Goal: Task Accomplishment & Management: Use online tool/utility

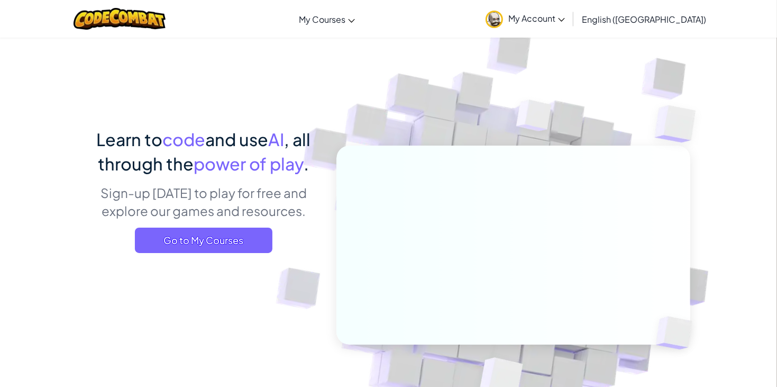
click at [565, 19] on span "My Account" at bounding box center [536, 18] width 57 height 11
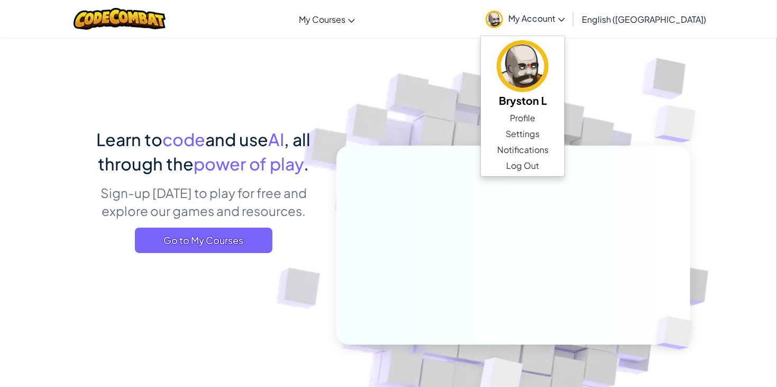
click at [565, 19] on span "My Account" at bounding box center [536, 18] width 57 height 11
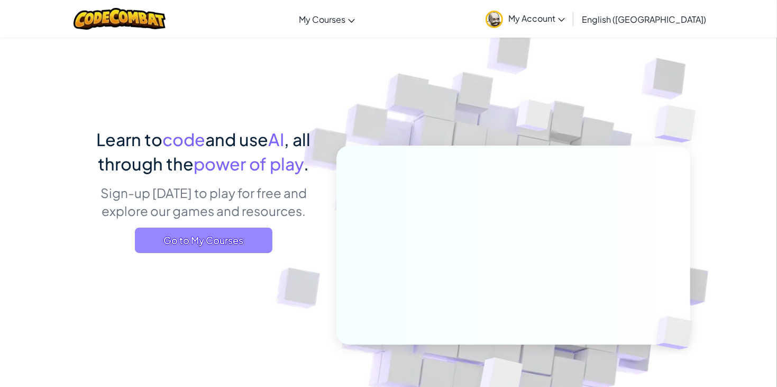
click at [233, 249] on span "Go to My Courses" at bounding box center [204, 239] width 138 height 25
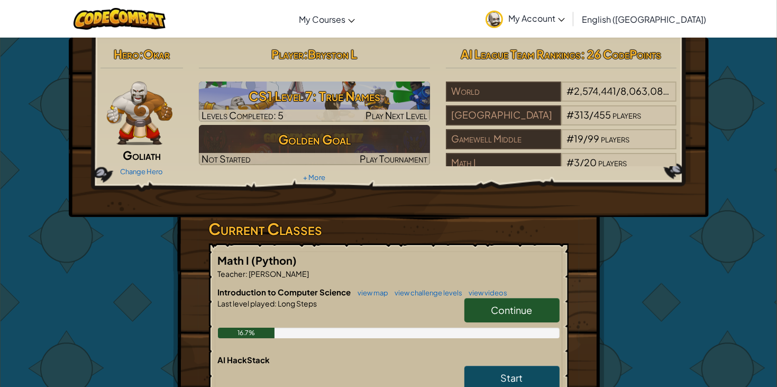
click at [514, 316] on link "Continue" at bounding box center [511, 310] width 95 height 24
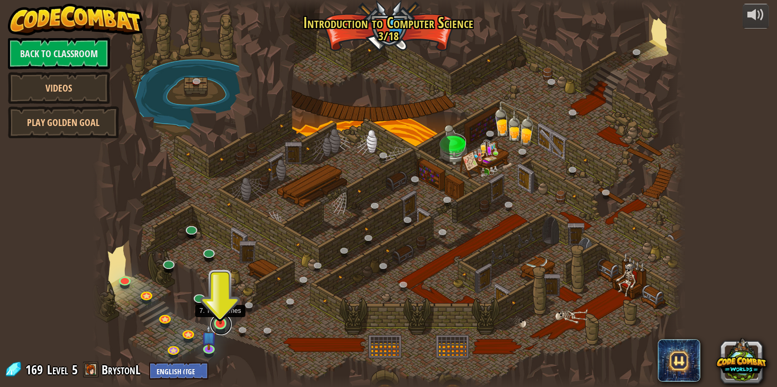
click at [222, 324] on link at bounding box center [220, 324] width 21 height 21
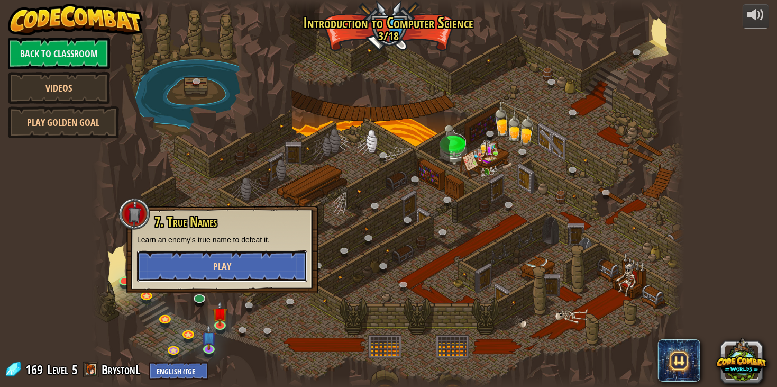
click at [231, 267] on button "Play" at bounding box center [222, 266] width 170 height 32
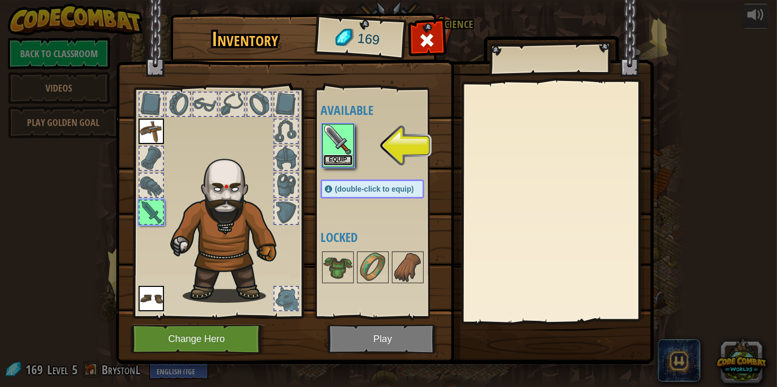
click at [330, 161] on button "Equip" at bounding box center [338, 159] width 30 height 11
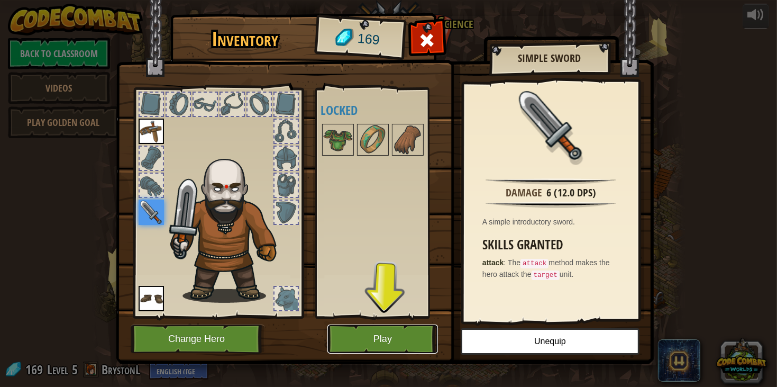
click at [350, 334] on button "Play" at bounding box center [382, 338] width 111 height 29
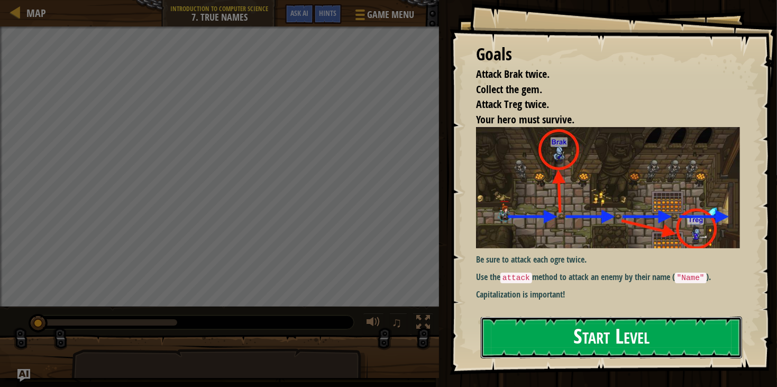
click at [585, 351] on button "Start Level" at bounding box center [611, 337] width 261 height 42
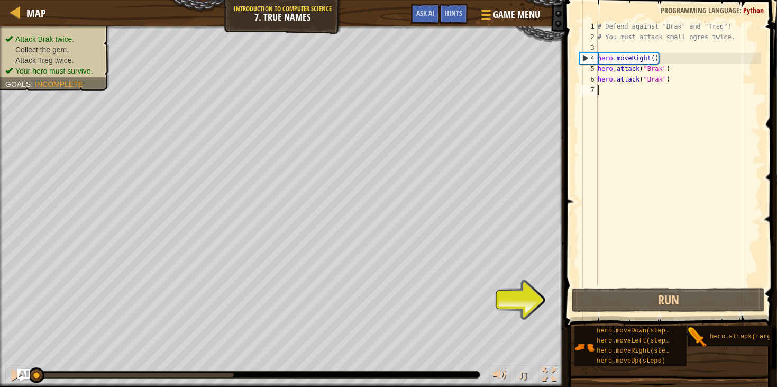
type textarea "m"
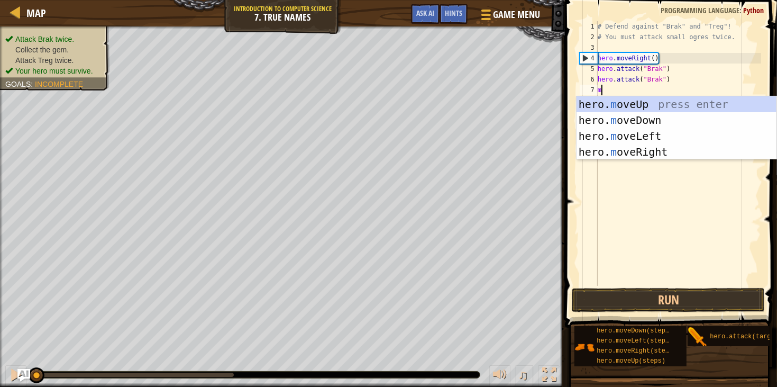
scroll to position [4, 0]
click at [647, 152] on div "hero. m oveUp press enter hero. m oveDown press enter hero. m oveLeft press ent…" at bounding box center [676, 143] width 200 height 95
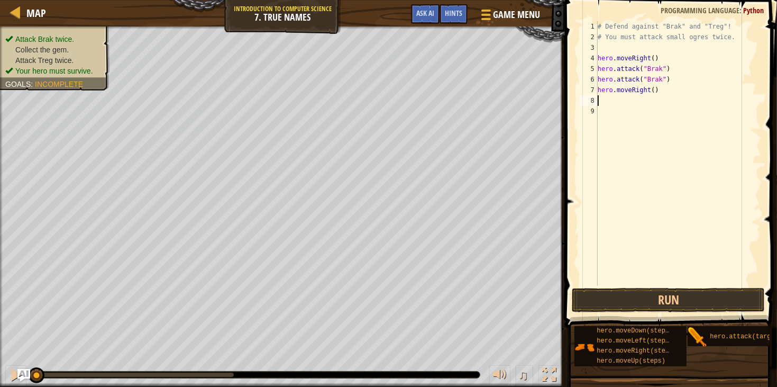
type textarea "m"
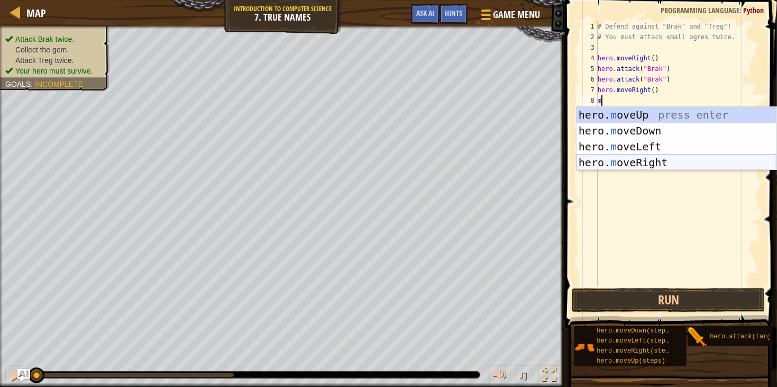
click at [635, 162] on div "hero. m oveUp press enter hero. m oveDown press enter hero. m oveLeft press ent…" at bounding box center [676, 154] width 200 height 95
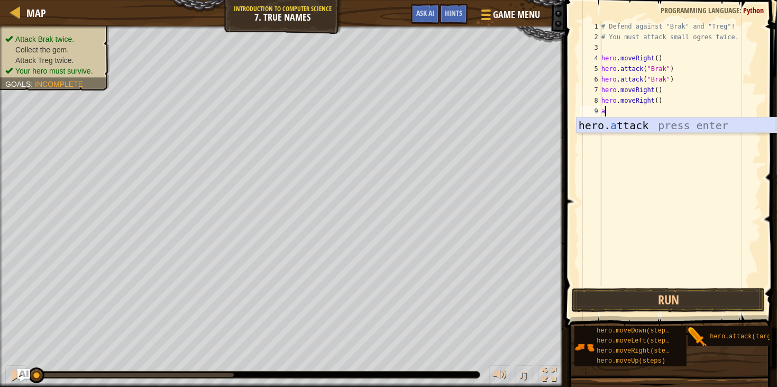
click at [643, 124] on div "hero. a ttack press enter" at bounding box center [676, 141] width 200 height 48
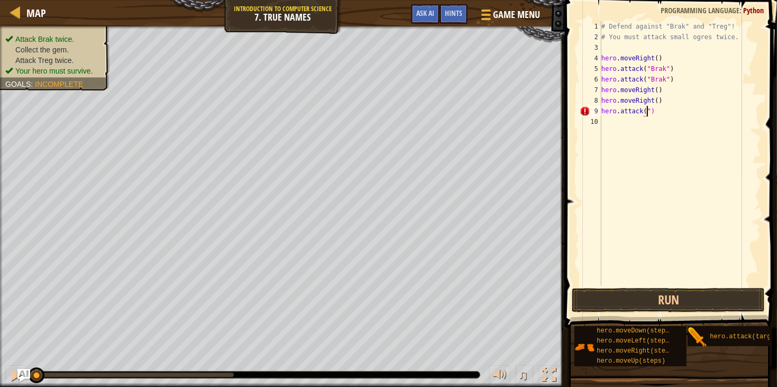
scroll to position [4, 4]
type textarea "hero.attack("treg")"
click at [656, 145] on div "# Defend against "Brak" and "Treg"! # You must attack small ogres twice. hero .…" at bounding box center [680, 164] width 162 height 286
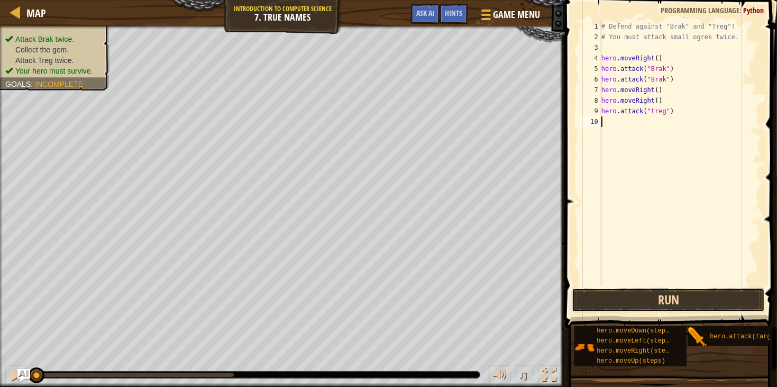
click at [653, 301] on button "Run" at bounding box center [668, 300] width 193 height 24
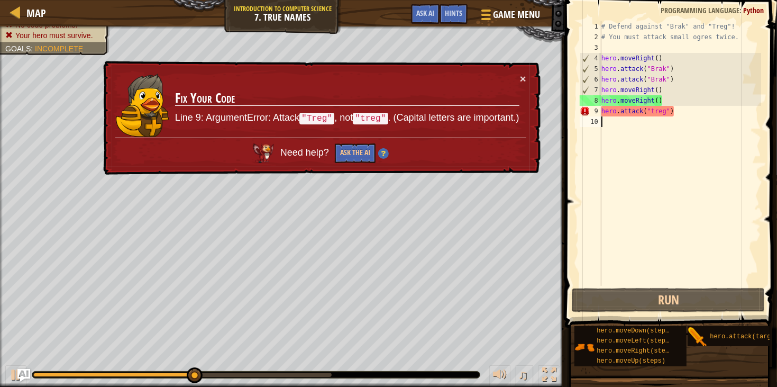
click at [515, 77] on td "Fix Your Code Line 9: ArgumentError: Attack "Treg" , not "treg" . (Capital lett…" at bounding box center [347, 105] width 345 height 65
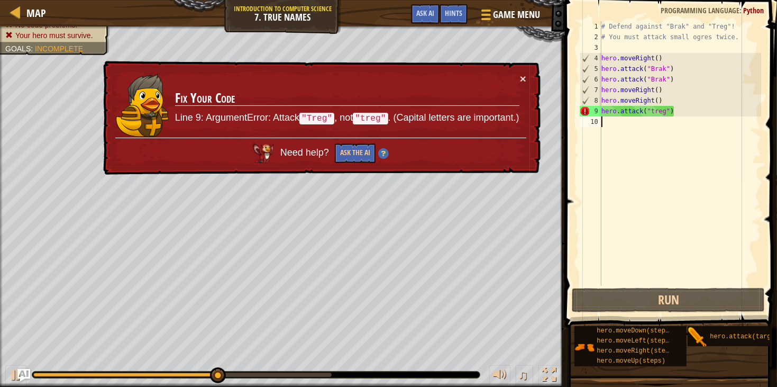
click at [653, 114] on div "# Defend against "Brak" and "Treg"! # You must attack small ogres twice. hero .…" at bounding box center [680, 164] width 162 height 286
type textarea "hero.attack("treg")"
click at [654, 117] on div "# Defend against "Brak" and "Treg"! # You must attack small ogres twice. hero .…" at bounding box center [680, 164] width 162 height 286
click at [655, 111] on div "# Defend against "Brak" and "Treg"! # You must attack small ogres twice. hero .…" at bounding box center [680, 164] width 162 height 286
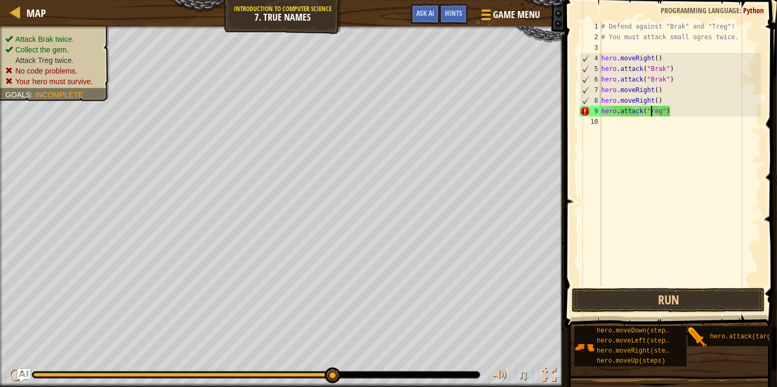
scroll to position [4, 4]
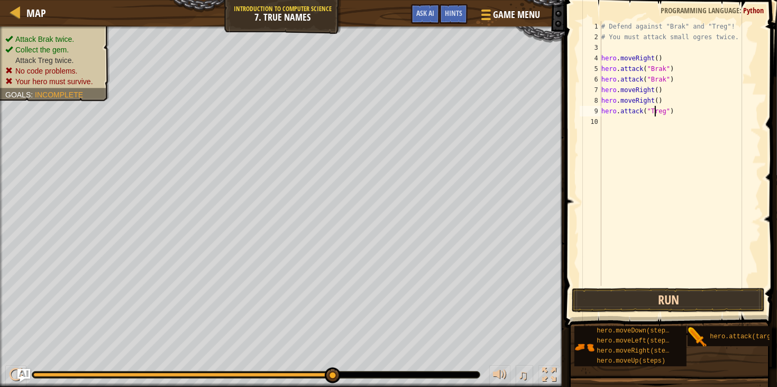
type textarea "hero.attack("Treg")"
click at [654, 308] on button "Run" at bounding box center [668, 300] width 193 height 24
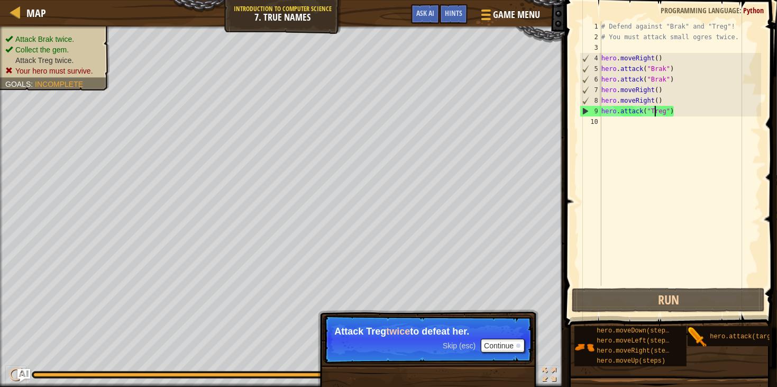
click at [628, 131] on div "# Defend against "Brak" and "Treg"! # You must attack small ogres twice. hero .…" at bounding box center [680, 164] width 162 height 286
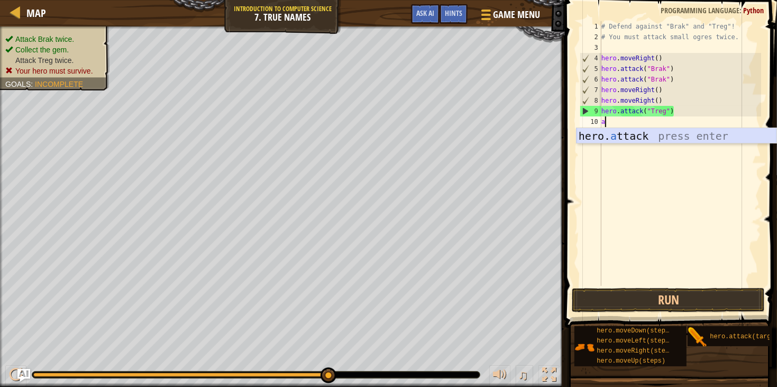
click at [636, 133] on div "hero. a ttack press enter" at bounding box center [676, 152] width 200 height 48
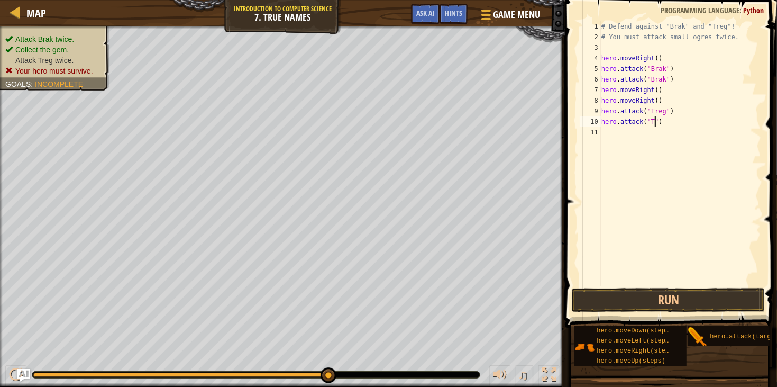
scroll to position [4, 4]
type textarea "hero.attack("Treg")"
click at [657, 132] on div "# Defend against "Brak" and "Treg"! # You must attack small ogres twice. hero .…" at bounding box center [680, 164] width 162 height 286
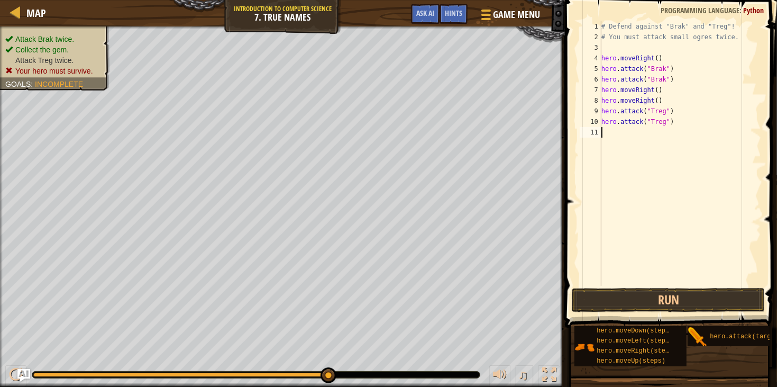
type textarea "m"
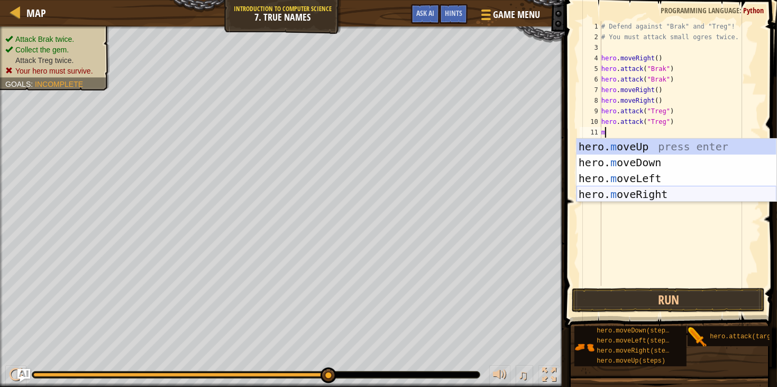
click at [659, 190] on div "hero. m oveUp press enter hero. m oveDown press enter hero. m oveLeft press ent…" at bounding box center [676, 186] width 200 height 95
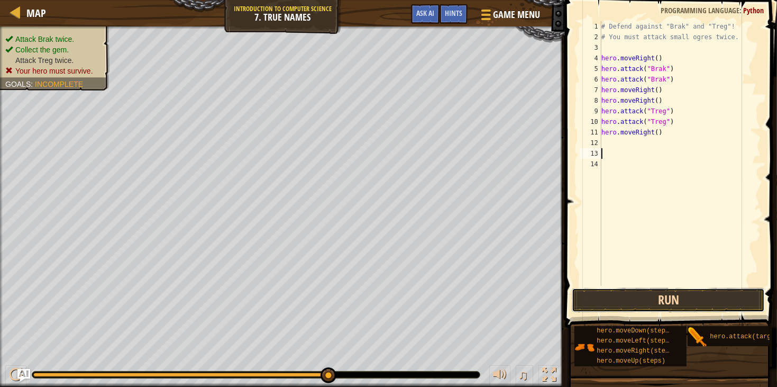
click at [685, 306] on button "Run" at bounding box center [668, 300] width 193 height 24
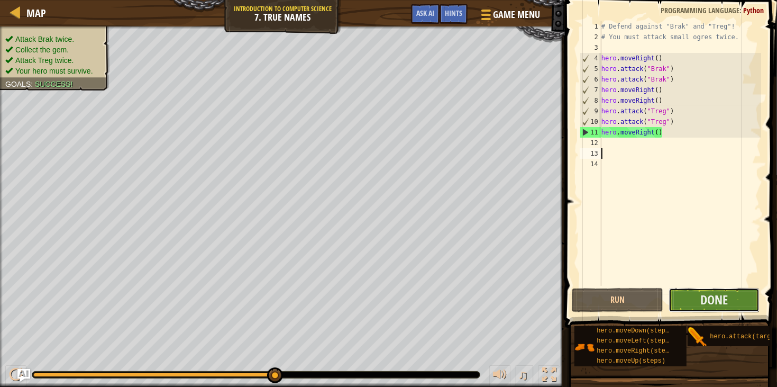
click at [686, 305] on button "Done" at bounding box center [713, 300] width 91 height 24
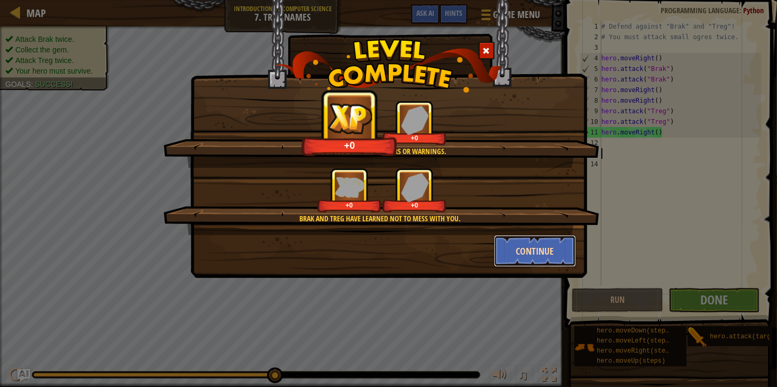
click at [527, 243] on button "Continue" at bounding box center [535, 251] width 82 height 32
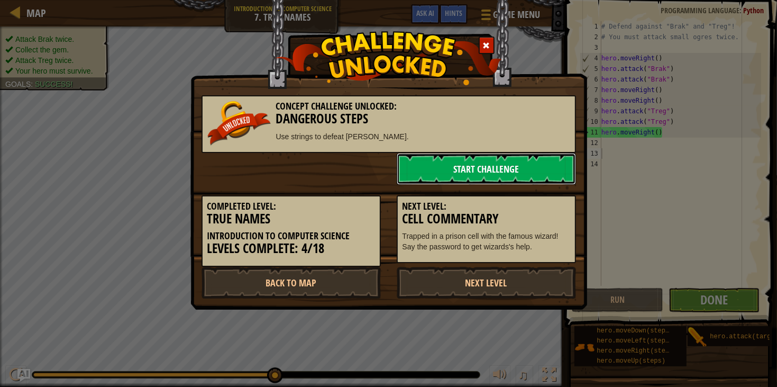
click at [419, 174] on link "Start Challenge" at bounding box center [486, 169] width 179 height 32
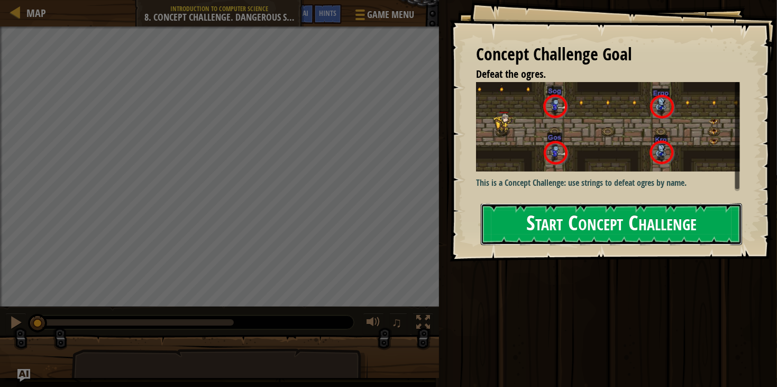
click at [488, 229] on button "Start Concept Challenge" at bounding box center [611, 224] width 261 height 42
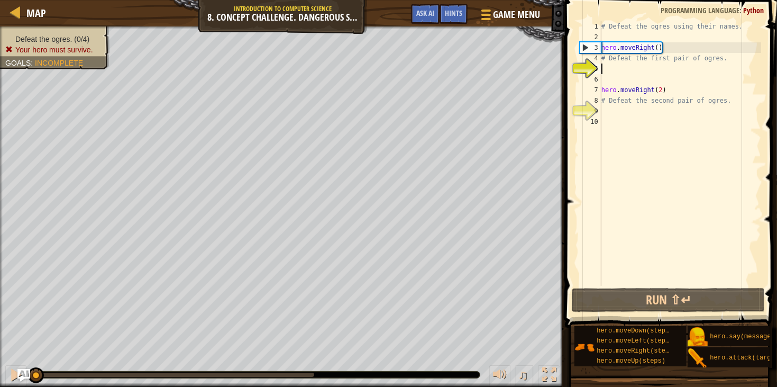
click at [668, 49] on div "# Defeat the ogres using their names. hero . moveRight ( ) # Defeat the first p…" at bounding box center [680, 164] width 162 height 286
click at [660, 50] on div "# Defeat the ogres using their names. hero . moveRight ( ) # Defeat the first p…" at bounding box center [680, 164] width 162 height 286
click at [671, 52] on div "# Defeat the ogres using their names. hero . moveRight ( ) # Defeat the first p…" at bounding box center [680, 164] width 162 height 286
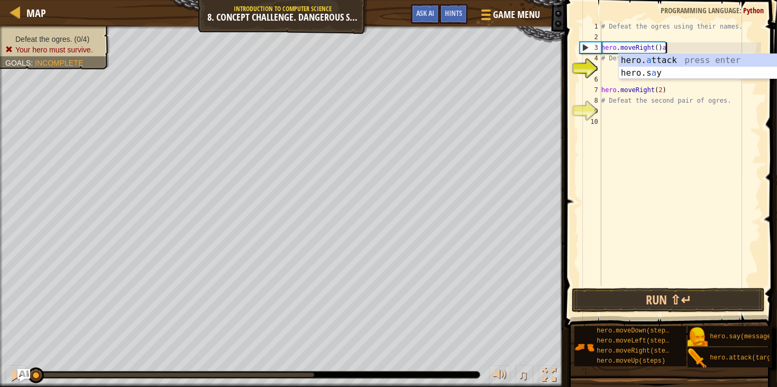
scroll to position [4, 4]
click at [683, 60] on div "hero. a ttack press enter hero.s a y press enter" at bounding box center [719, 79] width 200 height 51
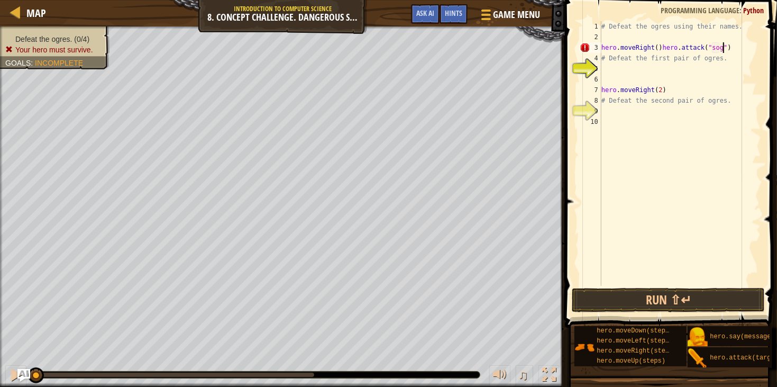
scroll to position [4, 10]
click at [744, 50] on div "# Defeat the ogres using their names. hero . moveRight ( ) hero . attack ( "sog…" at bounding box center [680, 164] width 162 height 286
click at [719, 48] on div "# Defeat the ogres using their names. hero . moveRight ( ) hero . attack ( "sog…" at bounding box center [680, 164] width 162 height 286
click at [717, 49] on div "# Defeat the ogres using their names. hero . moveRight ( ) hero . attack ( "sog…" at bounding box center [680, 164] width 162 height 286
click at [735, 50] on div "# Defeat the ogres using their names. hero . moveRight ( ) hero . attack ( "Sog…" at bounding box center [680, 164] width 162 height 286
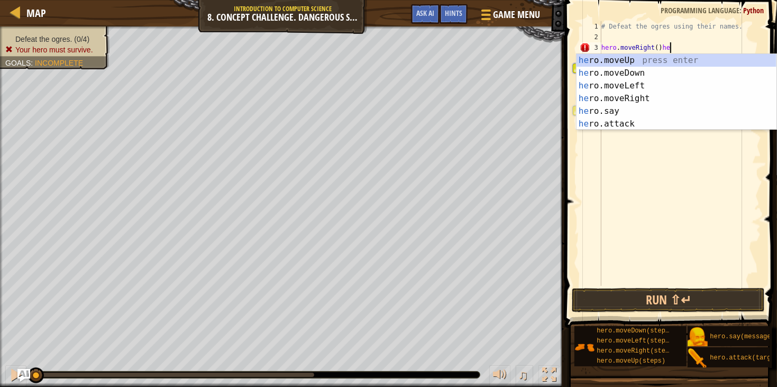
scroll to position [4, 4]
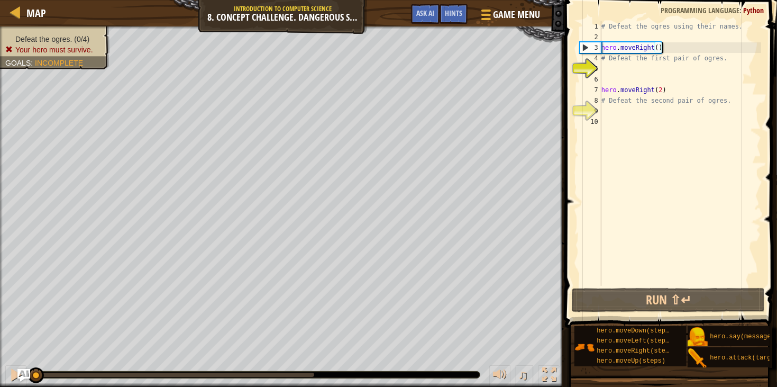
click at [625, 59] on div "# Defeat the ogres using their names. hero . moveRight ( ) # Defeat the first p…" at bounding box center [680, 164] width 162 height 286
type textarea "# Defeat the first pair of ogres."
click at [608, 35] on div "# Defeat the ogres using their names. hero . moveRight ( ) # Defeat the first p…" at bounding box center [680, 164] width 162 height 286
type textarea "h"
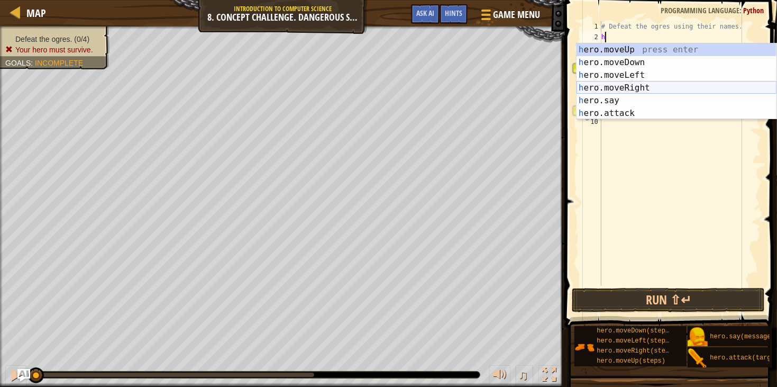
click at [617, 90] on div "h ero.moveUp press enter h ero.moveDown press enter h ero.moveLeft press enter …" at bounding box center [676, 94] width 200 height 102
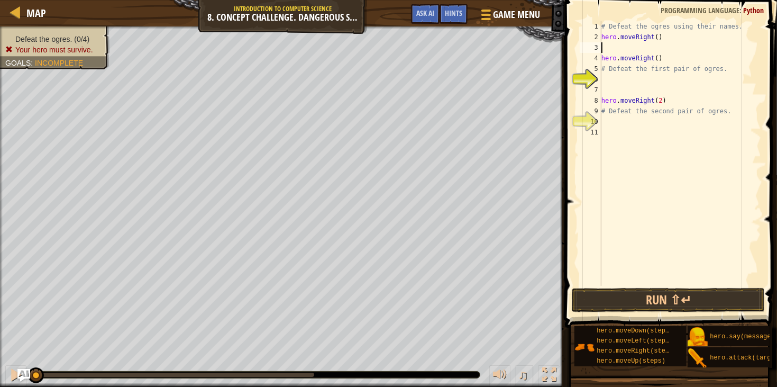
click at [666, 61] on div "# Defeat the ogres using their names. hero . moveRight ( ) hero . moveRight ( )…" at bounding box center [680, 164] width 162 height 286
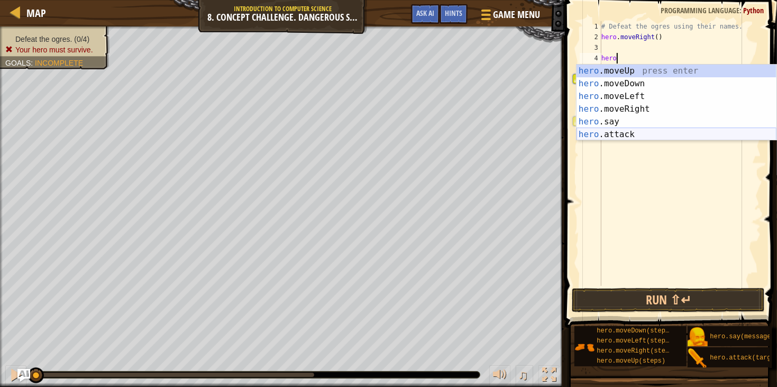
click at [635, 131] on div "hero .moveUp press enter hero .moveDown press enter hero .moveLeft press enter …" at bounding box center [676, 116] width 200 height 102
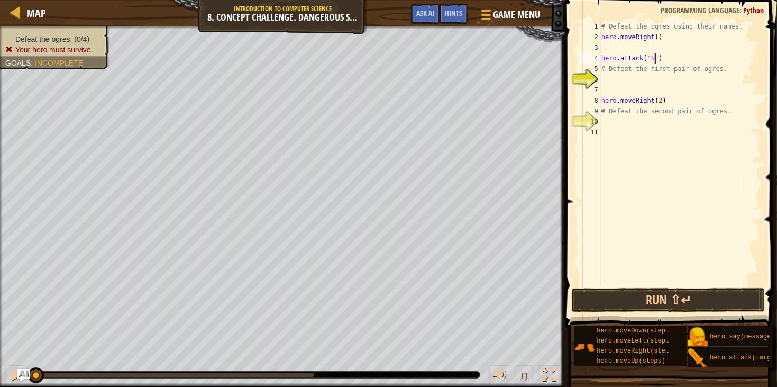
scroll to position [4, 4]
type textarea "hero.attack("Sog")"
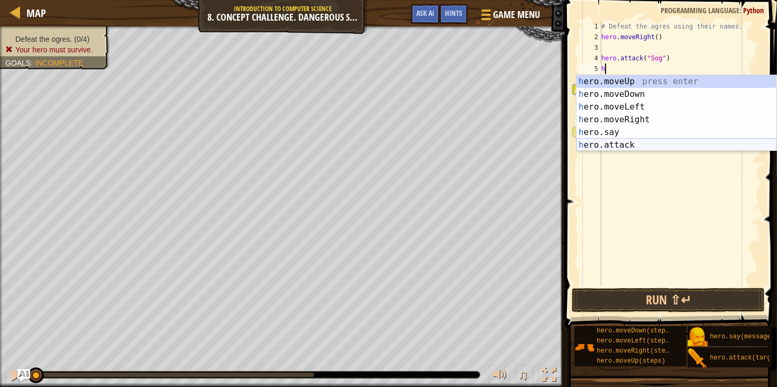
click at [640, 145] on div "h ero.moveUp press enter h ero.moveDown press enter h ero.moveLeft press enter …" at bounding box center [676, 126] width 200 height 102
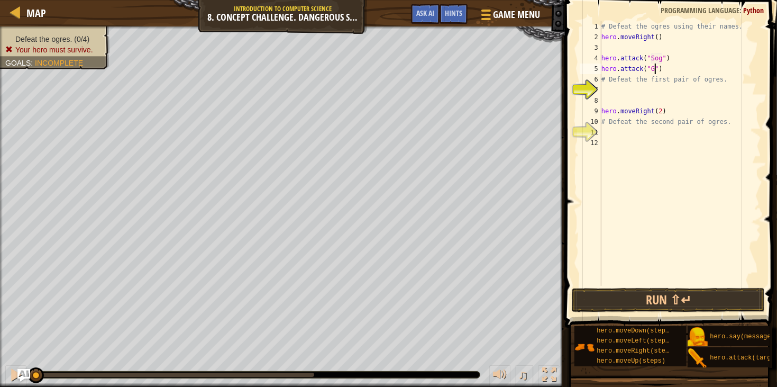
scroll to position [4, 4]
type textarea "hero.attack("Gos")"
click at [644, 95] on div "# Defeat the ogres using their names. hero . moveRight ( ) hero . attack ( "Sog…" at bounding box center [680, 164] width 162 height 286
click at [650, 86] on div "# Defeat the ogres using their names. hero . moveRight ( ) hero . attack ( "Sog…" at bounding box center [680, 164] width 162 height 286
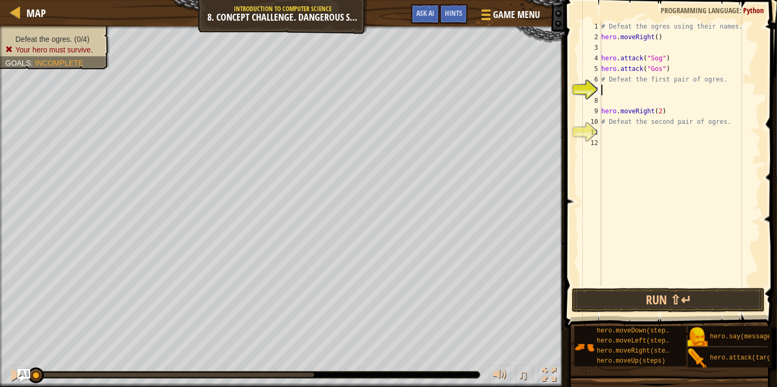
type textarea "h"
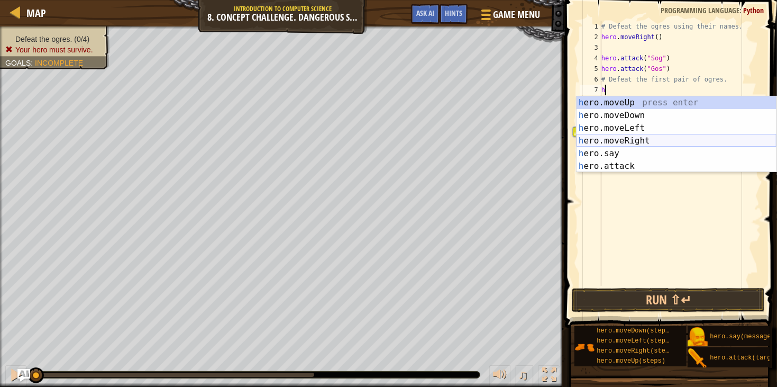
click at [642, 146] on div "h ero.moveUp press enter h ero.moveDown press enter h ero.moveLeft press enter …" at bounding box center [676, 147] width 200 height 102
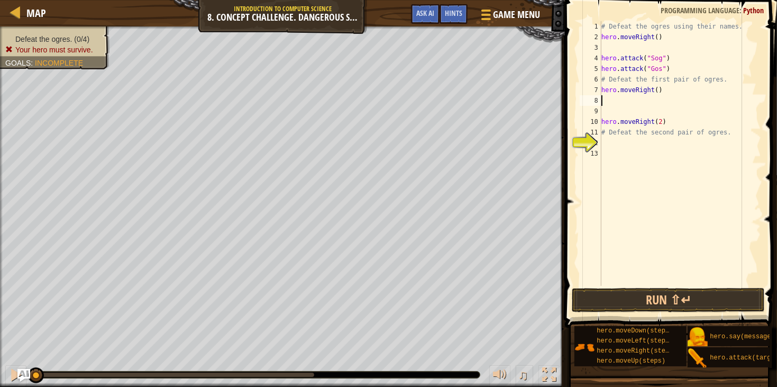
click at [667, 93] on div "# Defeat the ogres using their names. hero . moveRight ( ) hero . attack ( "Sog…" at bounding box center [680, 164] width 162 height 286
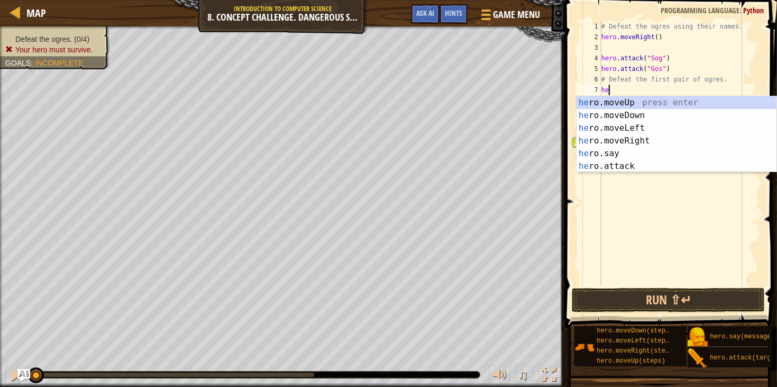
type textarea "h"
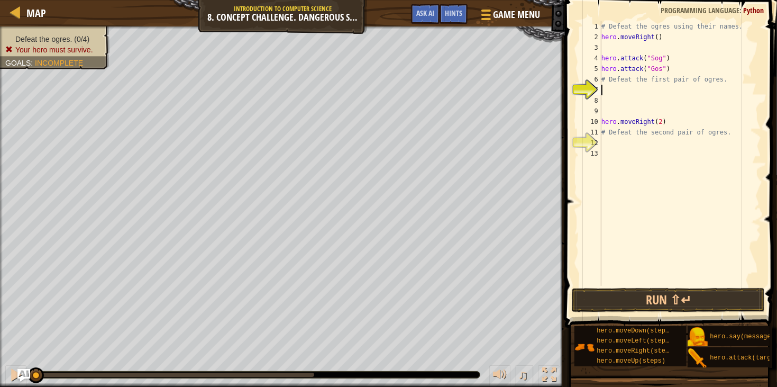
click at [630, 139] on div "# Defeat the ogres using their names. hero . moveRight ( ) hero . attack ( "Sog…" at bounding box center [680, 164] width 162 height 286
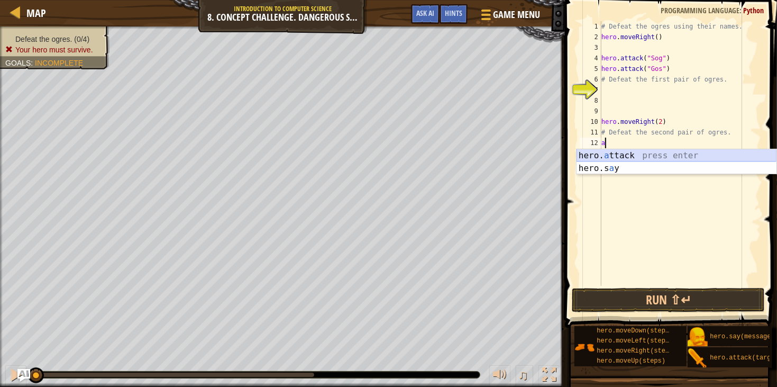
click at [633, 157] on div "hero. a ttack press enter hero.s a y press enter" at bounding box center [676, 174] width 200 height 51
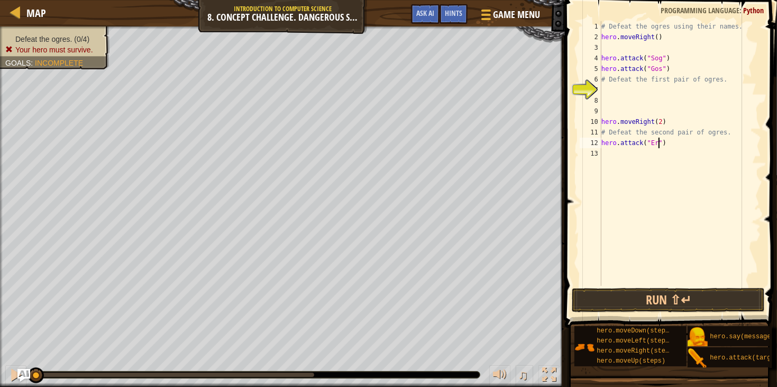
type textarea "hero.attack("Ergo")"
click at [639, 161] on div "# Defeat the ogres using their names. hero . moveRight ( ) hero . attack ( "Sog…" at bounding box center [680, 164] width 162 height 286
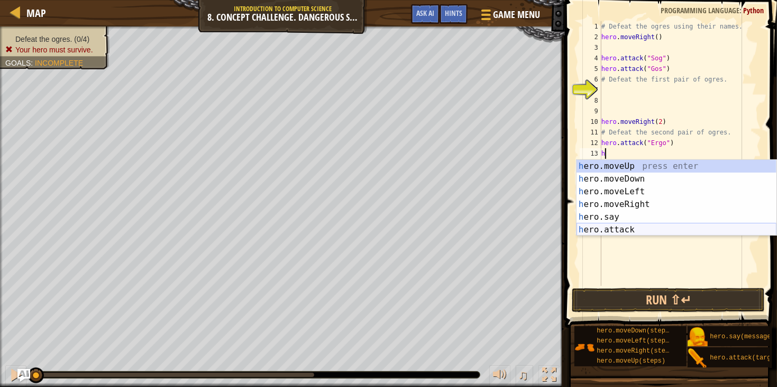
click at [613, 228] on div "h ero.moveUp press enter h ero.moveDown press enter h ero.moveLeft press enter …" at bounding box center [676, 211] width 200 height 102
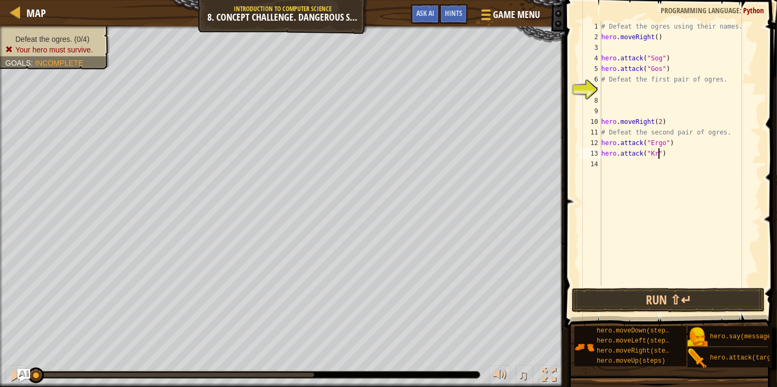
scroll to position [4, 4]
click at [692, 298] on button "Run ⇧↵" at bounding box center [668, 300] width 193 height 24
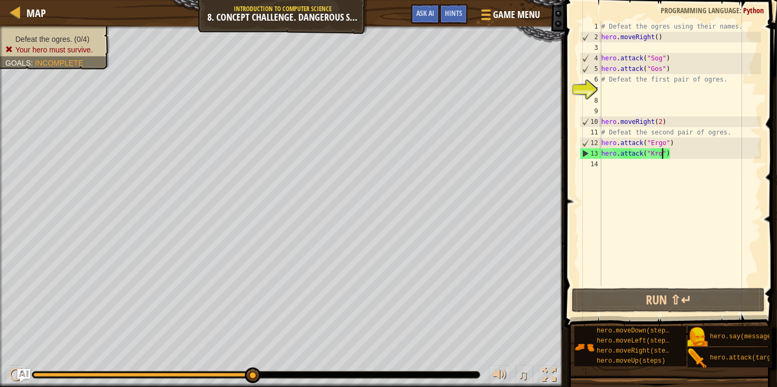
click at [668, 59] on div "# Defeat the ogres using their names. hero . moveRight ( ) hero . attack ( "Sog…" at bounding box center [680, 164] width 162 height 286
click at [671, 62] on div "# Defeat the ogres using their names. hero . moveRight ( ) hero . attack ( "Sog…" at bounding box center [680, 164] width 162 height 286
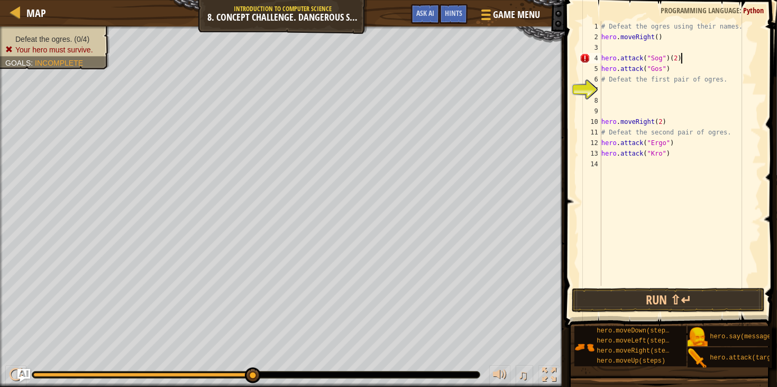
scroll to position [4, 6]
click at [673, 69] on div "# Defeat the ogres using their names. hero . moveRight ( ) hero . attack ( "Sog…" at bounding box center [680, 164] width 162 height 286
click at [676, 144] on div "# Defeat the ogres using their names. hero . moveRight ( ) hero . attack ( "Sog…" at bounding box center [680, 164] width 162 height 286
click at [672, 153] on div "# Defeat the ogres using their names. hero . moveRight ( ) hero . attack ( "Sog…" at bounding box center [680, 164] width 162 height 286
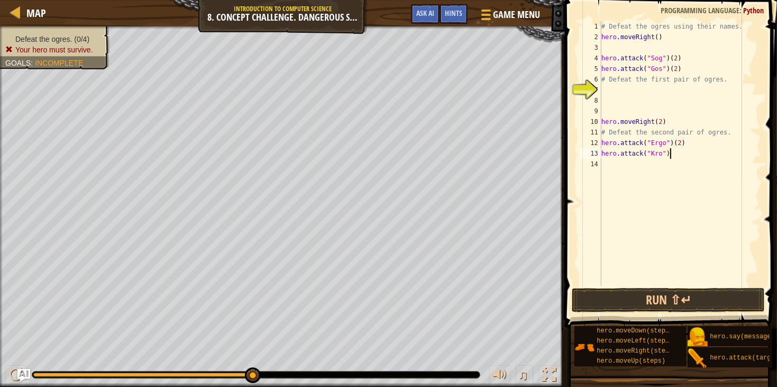
scroll to position [4, 5]
type textarea "hero.attack("Kro")(2)"
type textarea "h"
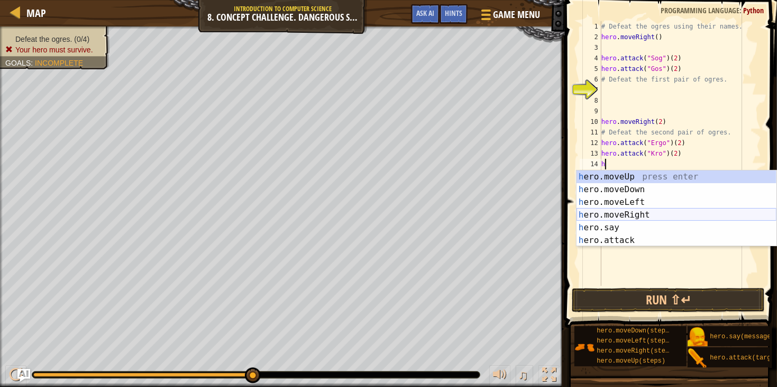
click at [653, 215] on div "h ero.moveUp press enter h ero.moveDown press enter h ero.moveLeft press enter …" at bounding box center [676, 221] width 200 height 102
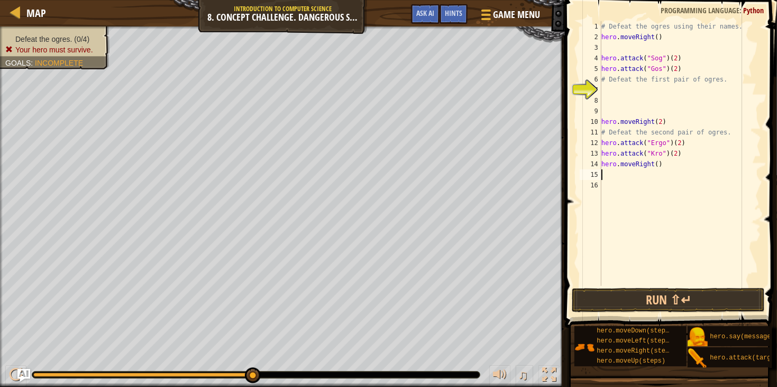
click at [664, 166] on div "# Defeat the ogres using their names. hero . moveRight ( ) hero . attack ( "Sog…" at bounding box center [680, 164] width 162 height 286
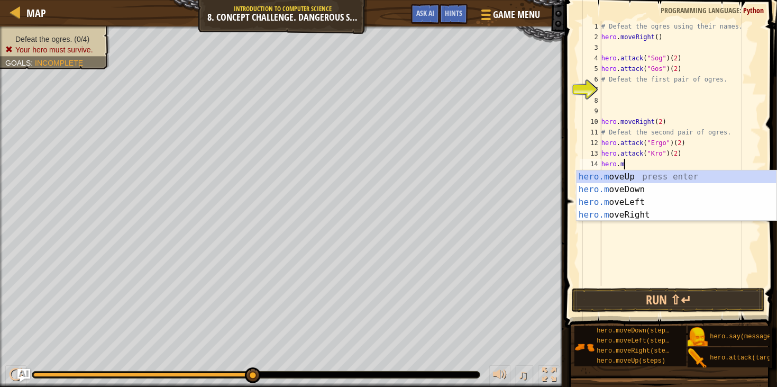
type textarea "h"
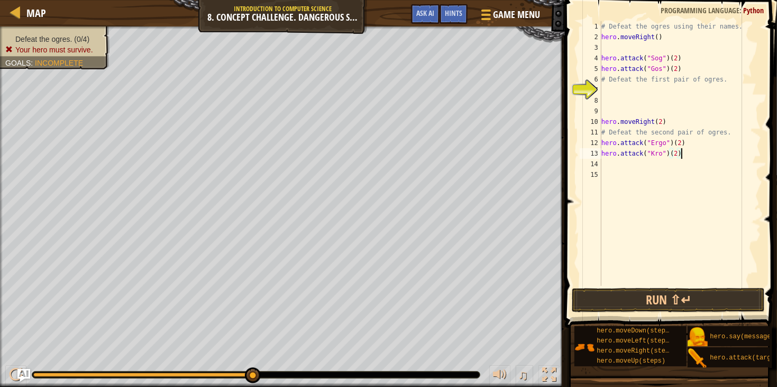
click at [685, 58] on div "# Defeat the ogres using their names. hero . moveRight ( ) hero . attack ( "Sog…" at bounding box center [680, 164] width 162 height 286
type textarea "hero.attack("Sog")(2)"
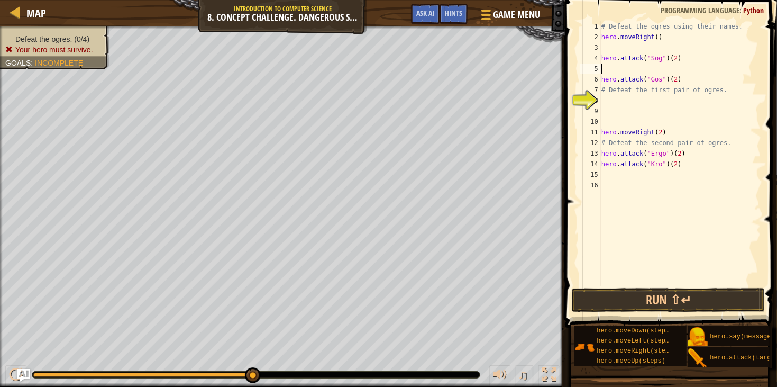
type textarea "h"
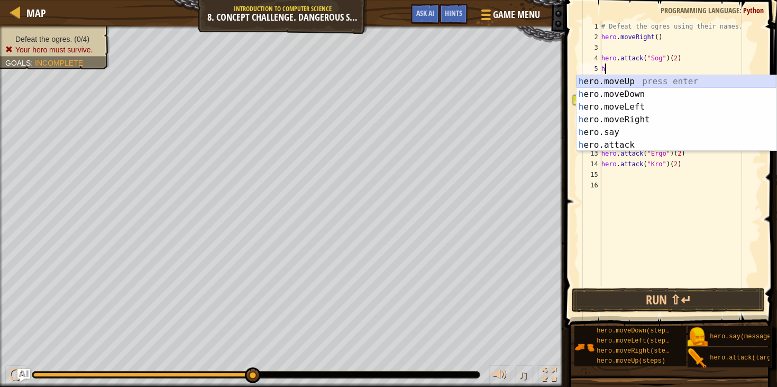
click at [635, 79] on div "h ero.moveUp press enter h ero.moveDown press enter h ero.moveLeft press enter …" at bounding box center [676, 126] width 200 height 102
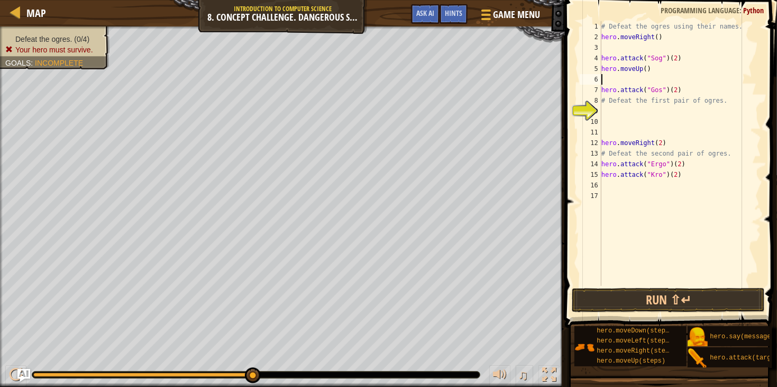
type textarea "h"
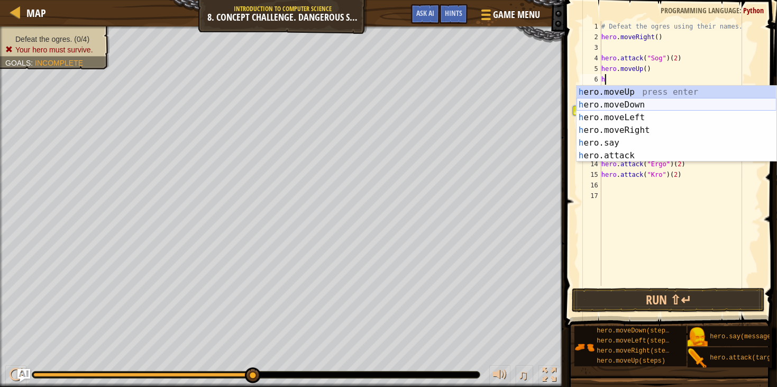
click at [640, 104] on div "h ero.moveUp press enter h ero.moveDown press enter h ero.moveLeft press enter …" at bounding box center [676, 137] width 200 height 102
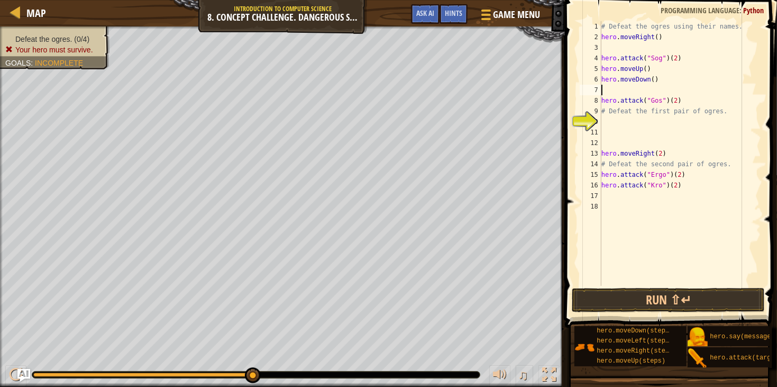
type textarea "h"
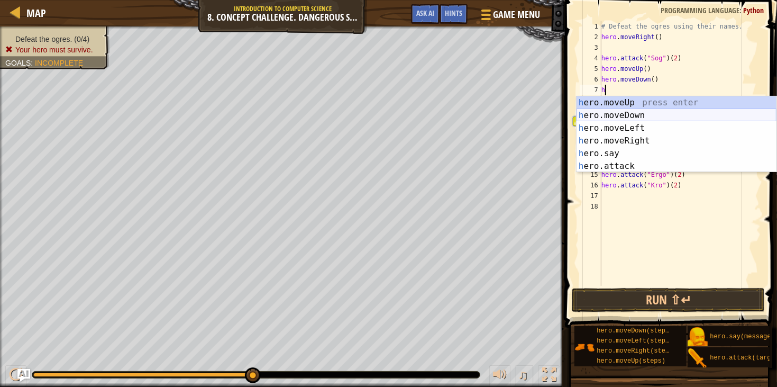
click at [625, 115] on div "h ero.moveUp press enter h ero.moveDown press enter h ero.moveLeft press enter …" at bounding box center [676, 147] width 200 height 102
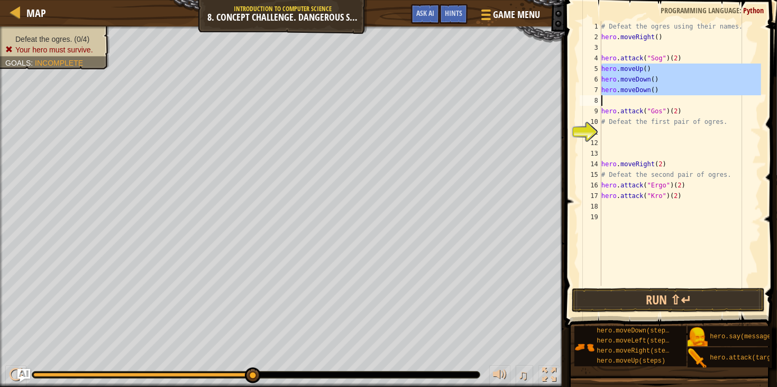
drag, startPoint x: 602, startPoint y: 69, endPoint x: 649, endPoint y: 98, distance: 55.1
click at [649, 98] on div "# Defeat the ogres using their names. hero . moveRight ( ) hero . attack ( "Sog…" at bounding box center [680, 164] width 162 height 286
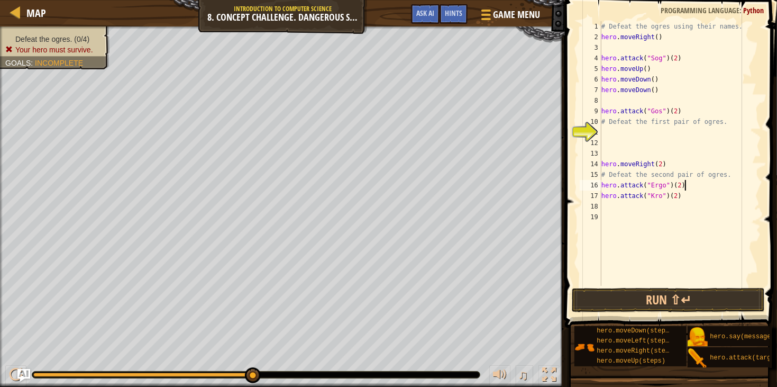
click at [686, 188] on div "# Defeat the ogres using their names. hero . moveRight ( ) hero . attack ( "Sog…" at bounding box center [680, 164] width 162 height 286
type textarea "hero.attack("Ergo")(2)"
paste textarea
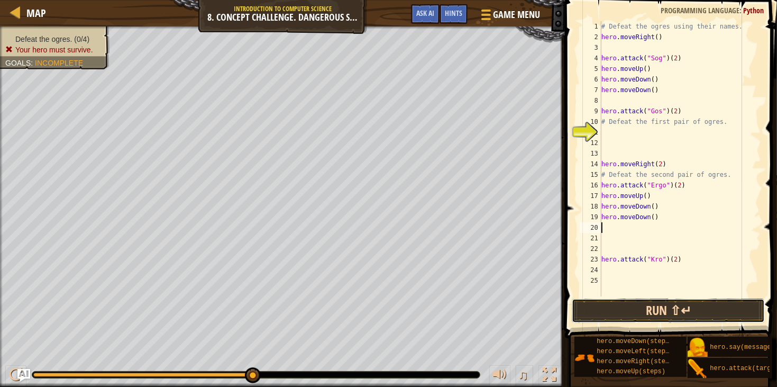
click at [648, 310] on button "Run ⇧↵" at bounding box center [668, 310] width 193 height 24
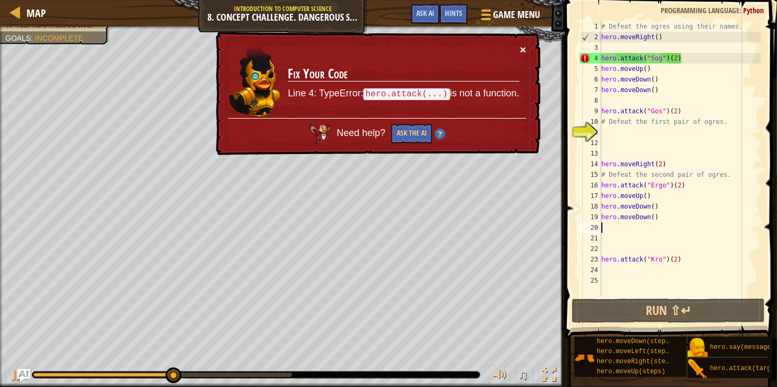
click at [523, 47] on button "×" at bounding box center [523, 49] width 6 height 11
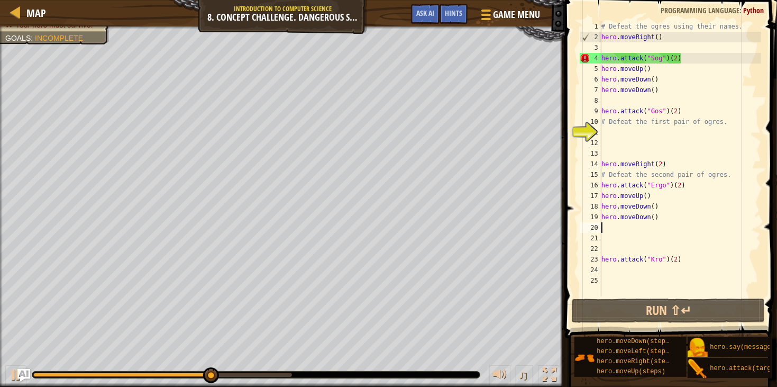
click at [680, 61] on div "# Defeat the ogres using their names. hero . moveRight ( ) hero . attack ( "Sog…" at bounding box center [680, 169] width 162 height 296
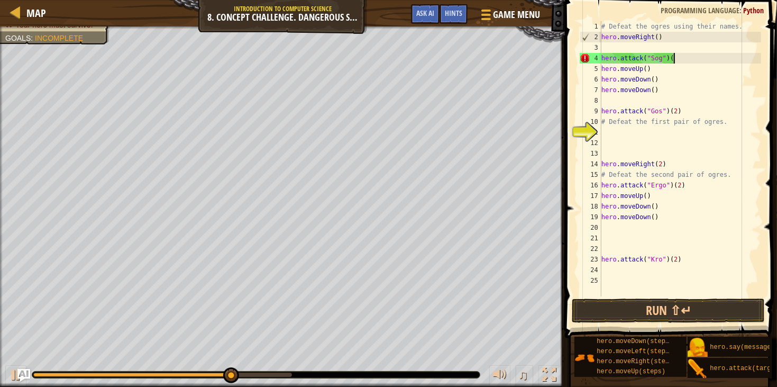
type textarea "hero.attack("Sog")"
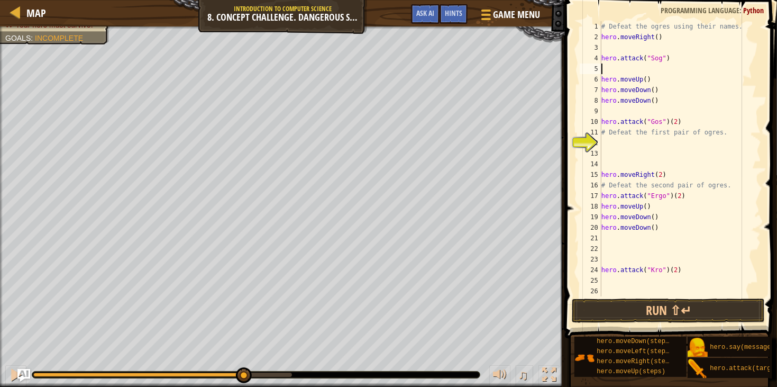
click at [685, 121] on div "# Defeat the ogres using their names. hero . moveRight ( ) hero . attack ( "Sog…" at bounding box center [680, 169] width 162 height 296
type textarea "hero.attack("Gos")(2)"
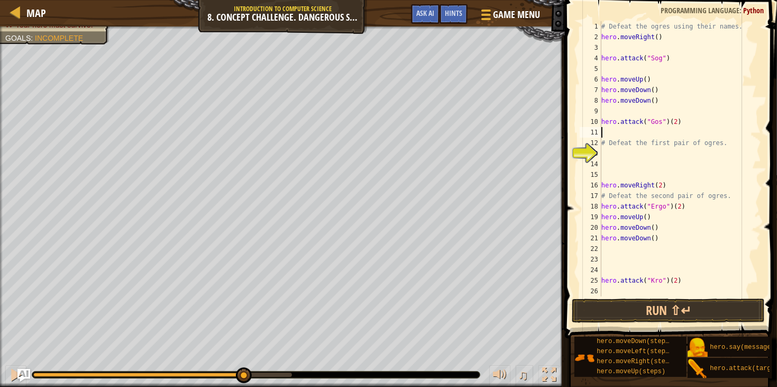
click at [688, 209] on div "# Defeat the ogres using their names. hero . moveRight ( ) hero . attack ( "Sog…" at bounding box center [680, 169] width 162 height 296
type textarea "hero.attack("Ergo")(2)"
click at [667, 188] on div "# Defeat the ogres using their names. hero . moveRight ( ) hero . attack ( "Sog…" at bounding box center [680, 169] width 162 height 296
type textarea "hero.moveRight(2)"
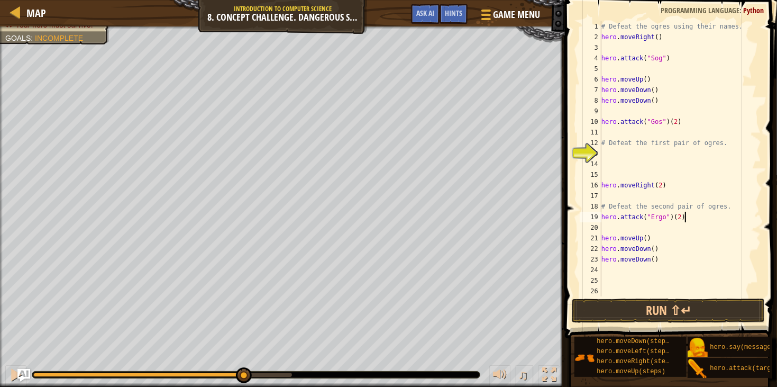
click at [687, 219] on div "# Defeat the ogres using their names. hero . moveRight ( ) hero . attack ( "Sog…" at bounding box center [680, 169] width 162 height 296
click at [684, 117] on div "# Defeat the ogres using their names. hero . moveRight ( ) hero . attack ( "Sog…" at bounding box center [680, 169] width 162 height 296
type textarea "hero.attack("Gos")"
click at [610, 134] on div "# Defeat the ogres using their names. hero . moveRight ( ) hero . attack ( "Sog…" at bounding box center [680, 169] width 162 height 296
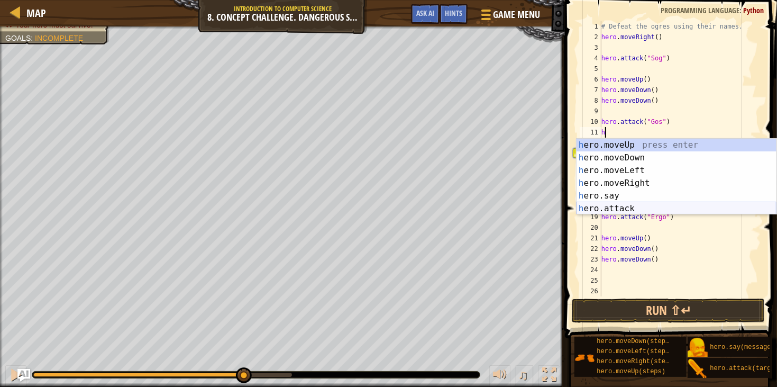
click at [616, 207] on div "h ero.moveUp press enter h ero.moveDown press enter h ero.moveLeft press enter …" at bounding box center [676, 190] width 200 height 102
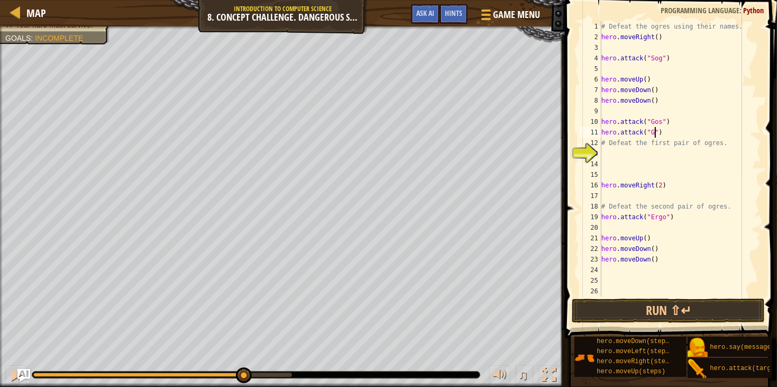
scroll to position [4, 4]
type textarea "hero.attack("Gos")"
click at [615, 71] on div "# Defeat the ogres using their names. hero . moveRight ( ) hero . attack ( "Sog…" at bounding box center [680, 169] width 162 height 296
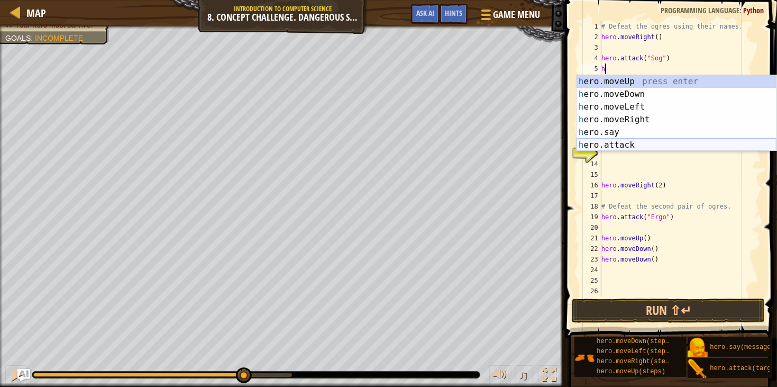
click at [633, 143] on div "h ero.moveUp press enter h ero.moveDown press enter h ero.moveLeft press enter …" at bounding box center [676, 126] width 200 height 102
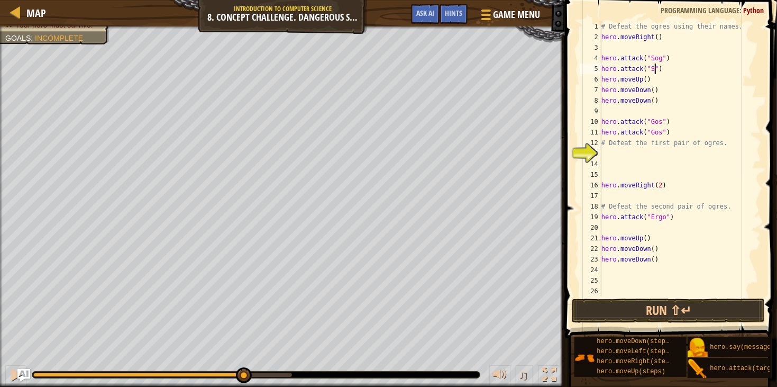
scroll to position [4, 4]
type textarea "hero.attack("Sog")"
click at [664, 224] on div "# Defeat the ogres using their names. hero . moveRight ( ) hero . attack ( "Sog…" at bounding box center [680, 169] width 162 height 296
click at [672, 221] on div "# Defeat the ogres using their names. hero . moveRight ( ) hero . attack ( "Sog…" at bounding box center [680, 169] width 162 height 296
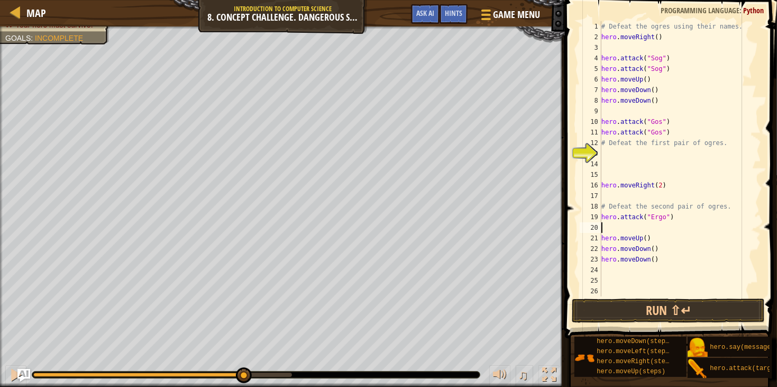
type textarea "hero.attack("Ergo")"
click at [627, 225] on div "# Defeat the ogres using their names. hero . moveRight ( ) hero . attack ( "Sog…" at bounding box center [680, 169] width 162 height 296
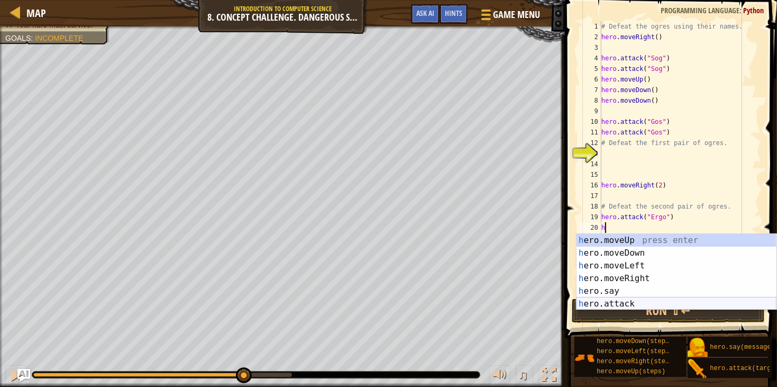
click at [620, 300] on div "h ero.moveUp press enter h ero.moveDown press enter h ero.moveLeft press enter …" at bounding box center [676, 285] width 200 height 102
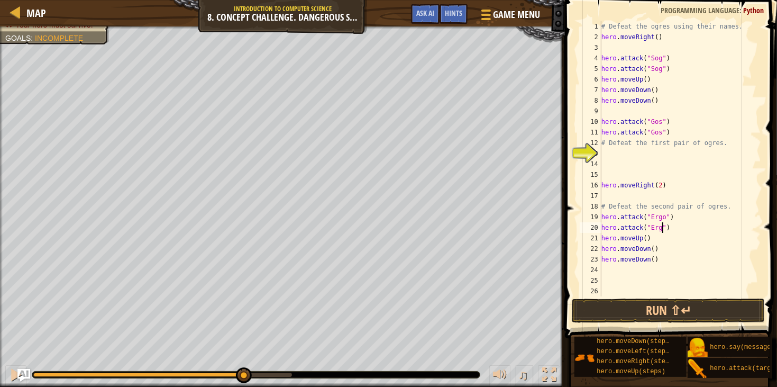
type textarea "hero.attack("Ergo")"
click at [664, 267] on div "# Defeat the ogres using their names. hero . moveRight ( ) hero . attack ( "Sog…" at bounding box center [680, 169] width 162 height 296
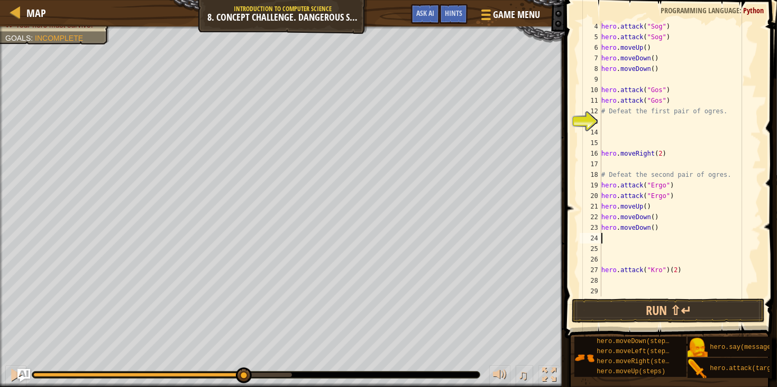
scroll to position [31, 0]
click at [680, 269] on div "hero . attack ( "Sog" ) hero . attack ( "Sog" ) hero . moveUp ( ) hero . moveDo…" at bounding box center [680, 169] width 162 height 296
type textarea "hero.attack("Kro")"
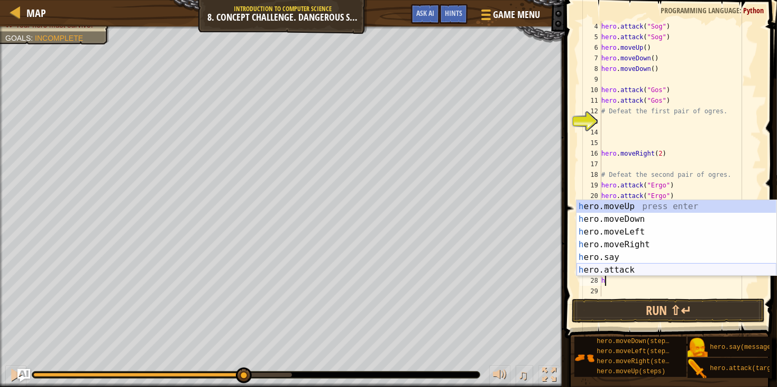
click at [656, 271] on div "h ero.moveUp press enter h ero.moveDown press enter h ero.moveLeft press enter …" at bounding box center [676, 251] width 200 height 102
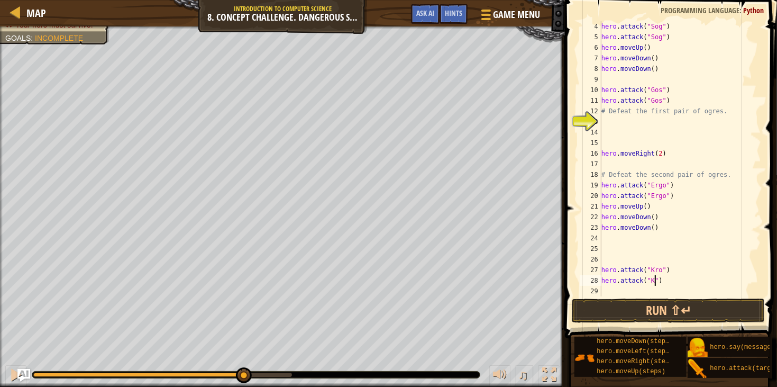
scroll to position [4, 4]
type textarea "hero.attack("Kro")"
click at [729, 306] on button "Run ⇧↵" at bounding box center [668, 310] width 193 height 24
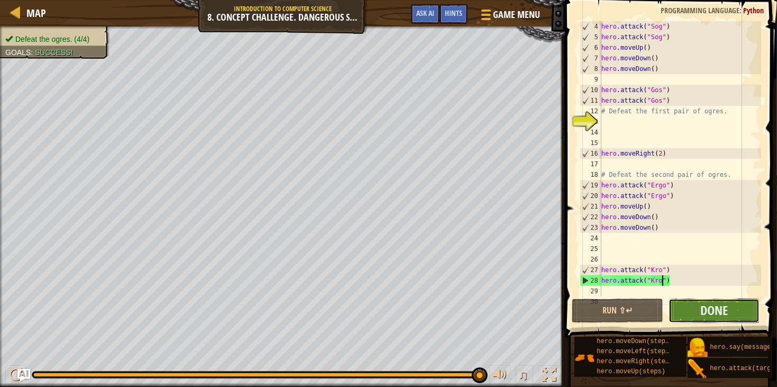
click at [731, 308] on button "Done" at bounding box center [713, 310] width 91 height 24
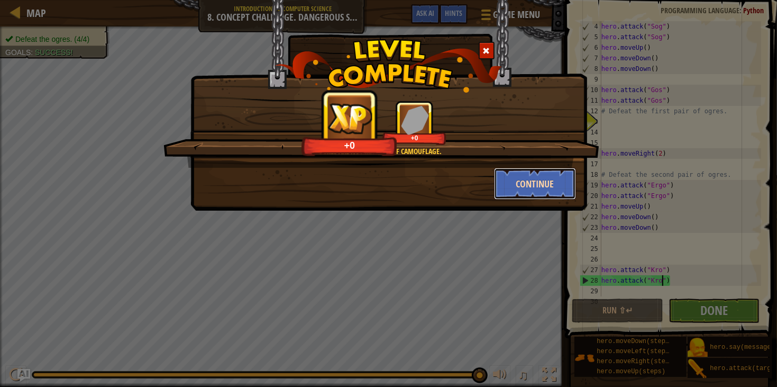
click at [517, 183] on button "Continue" at bounding box center [535, 184] width 82 height 32
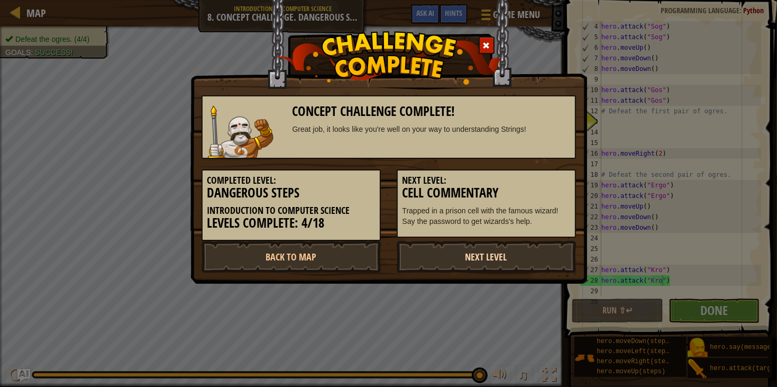
click at [511, 246] on link "Next Level" at bounding box center [486, 257] width 179 height 32
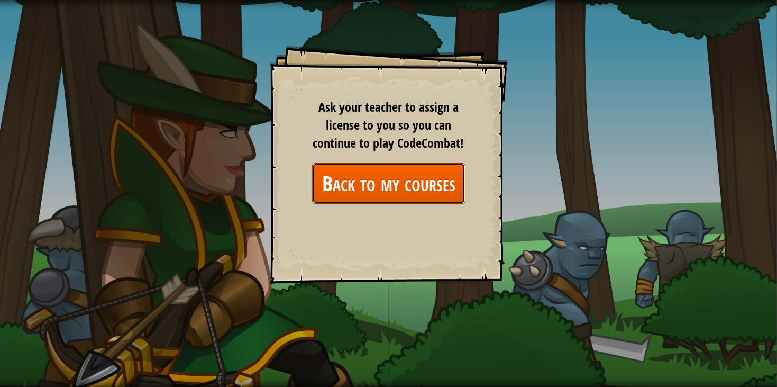
click at [444, 168] on link "Back to my courses" at bounding box center [388, 183] width 153 height 41
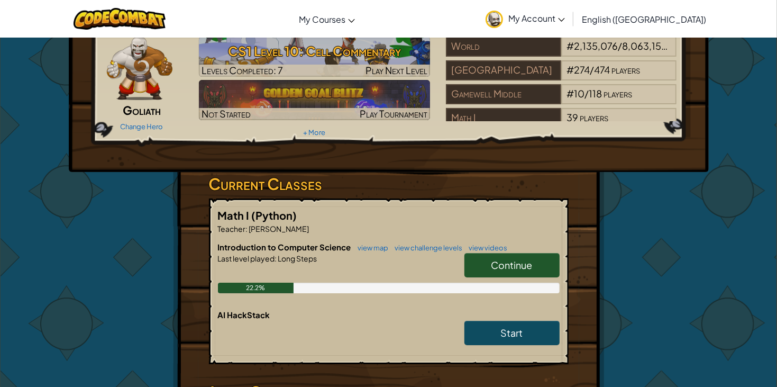
scroll to position [48, 0]
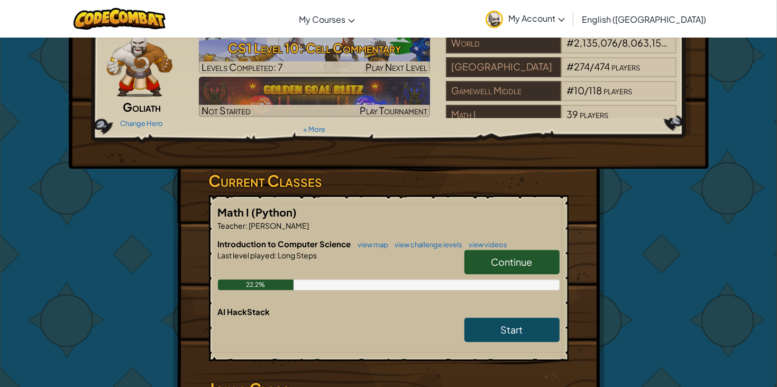
click at [492, 254] on link "Continue" at bounding box center [511, 262] width 95 height 24
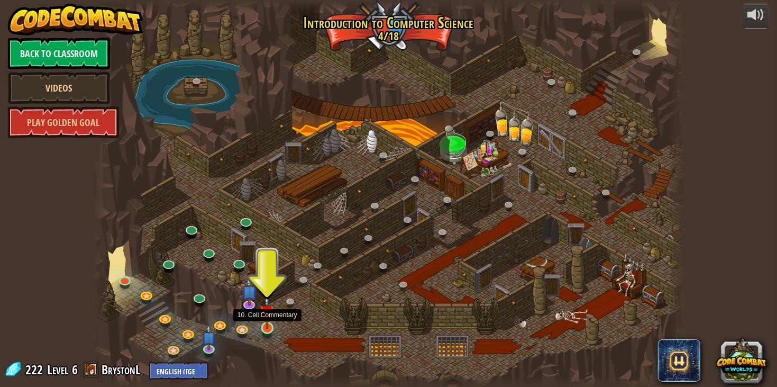
click at [269, 319] on img at bounding box center [267, 312] width 15 height 34
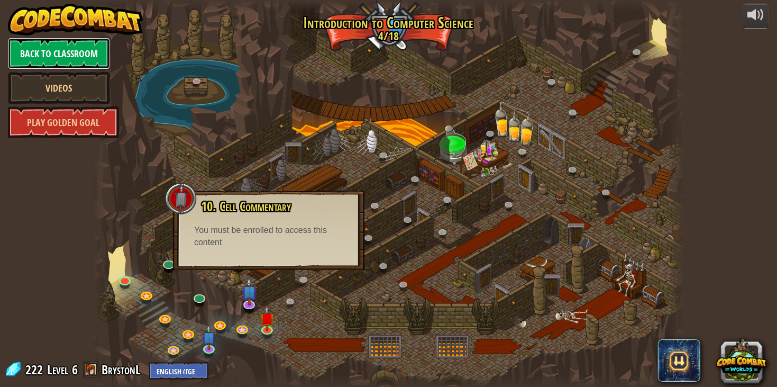
click at [80, 59] on link "Back to Classroom" at bounding box center [59, 54] width 102 height 32
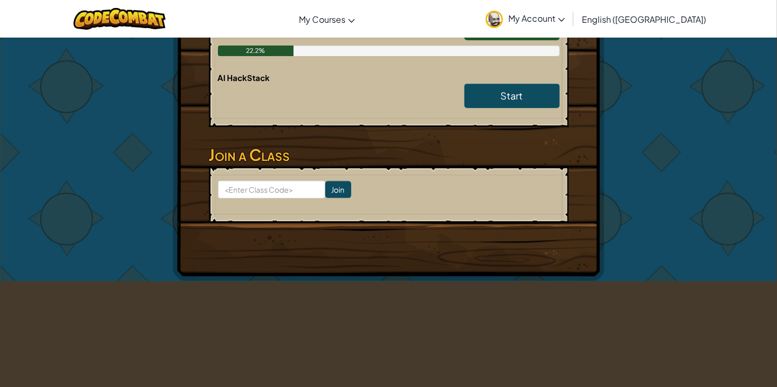
scroll to position [286, 0]
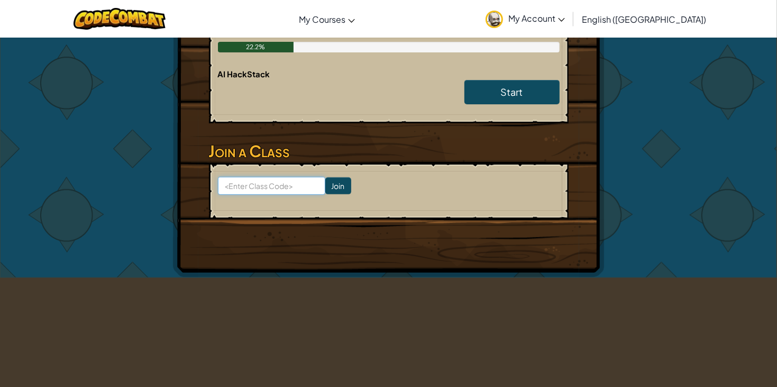
click at [297, 182] on input at bounding box center [271, 186] width 107 height 18
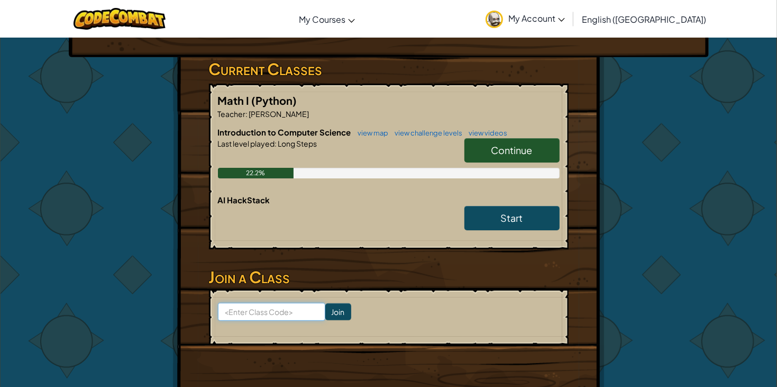
scroll to position [161, 0]
